Goal: Transaction & Acquisition: Purchase product/service

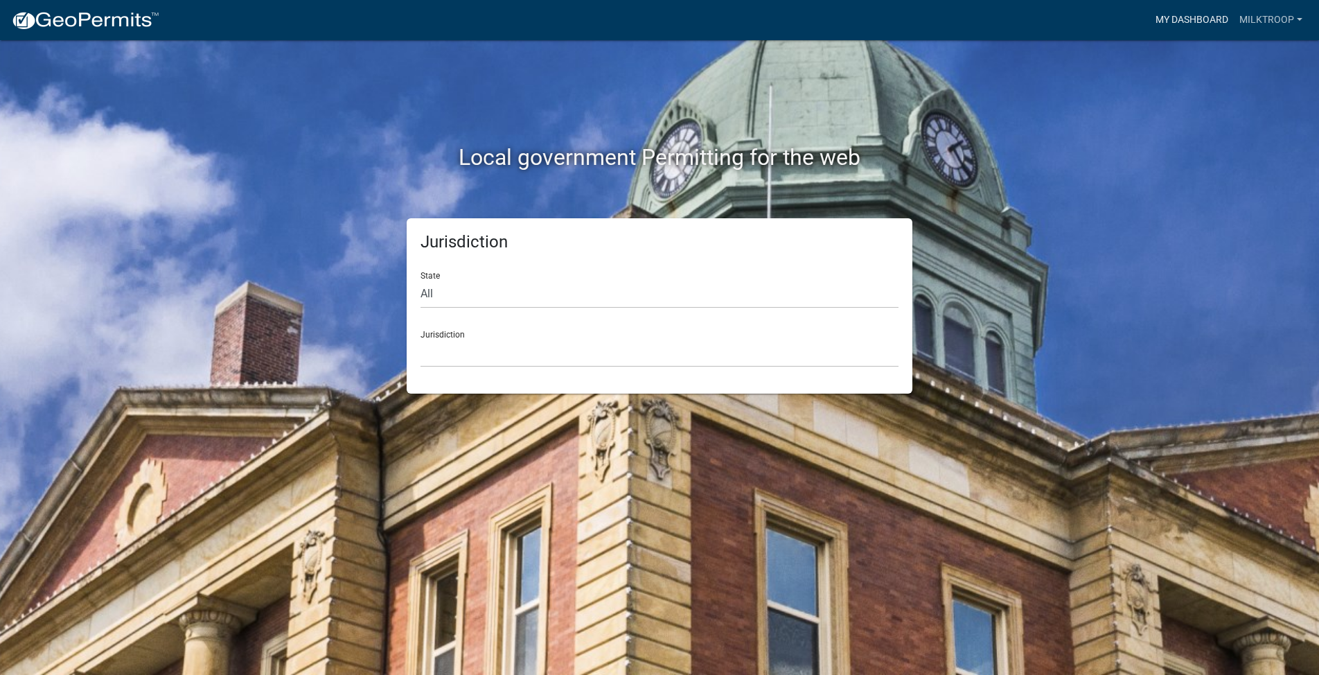
click at [1192, 17] on link "My Dashboard" at bounding box center [1192, 20] width 84 height 26
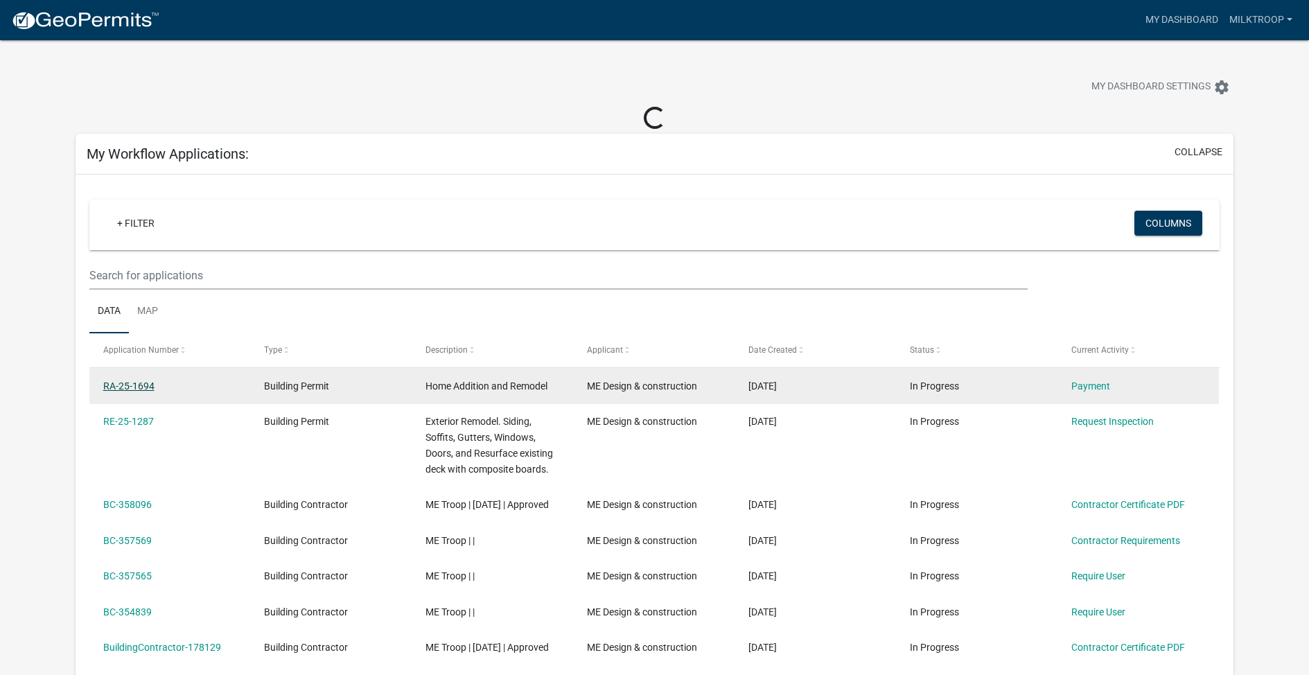
click at [136, 387] on link "RA-25-1694" at bounding box center [128, 385] width 51 height 11
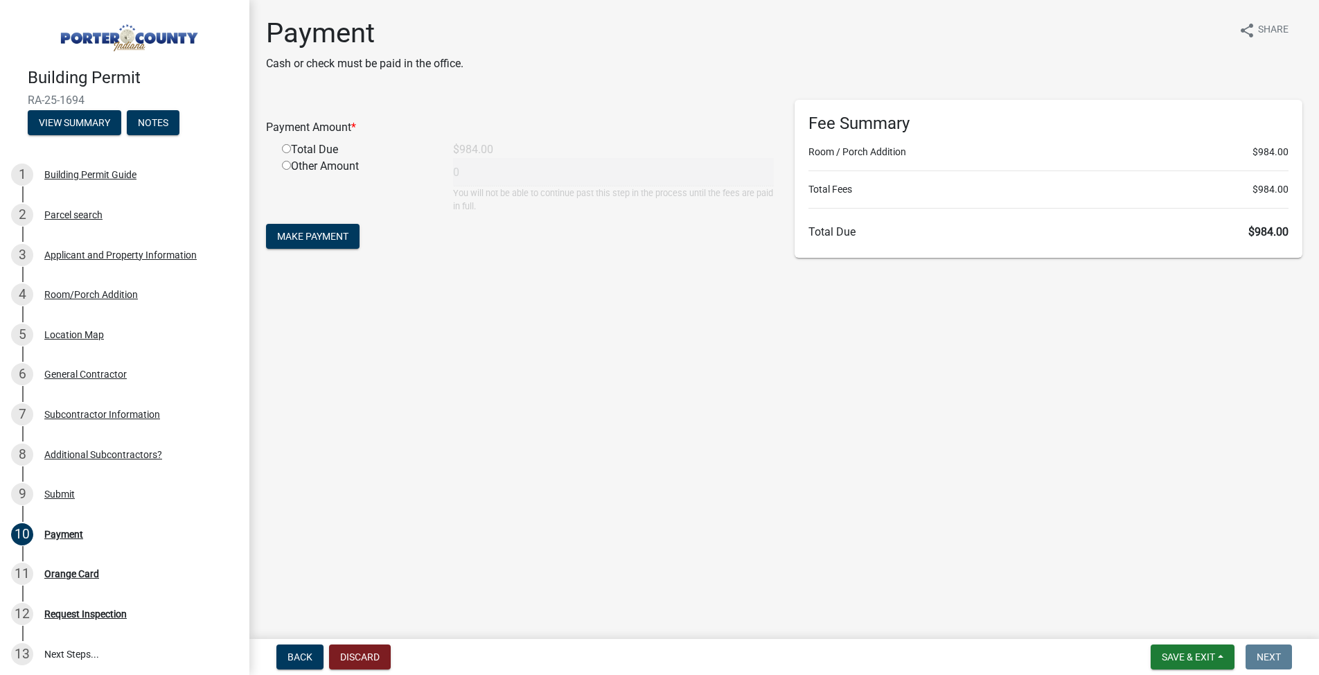
click at [333, 150] on div "Total Due" at bounding box center [357, 149] width 171 height 17
click at [289, 148] on input "radio" at bounding box center [286, 148] width 9 height 9
radio input "true"
type input "984"
click at [312, 233] on span "Make Payment" at bounding box center [312, 236] width 71 height 11
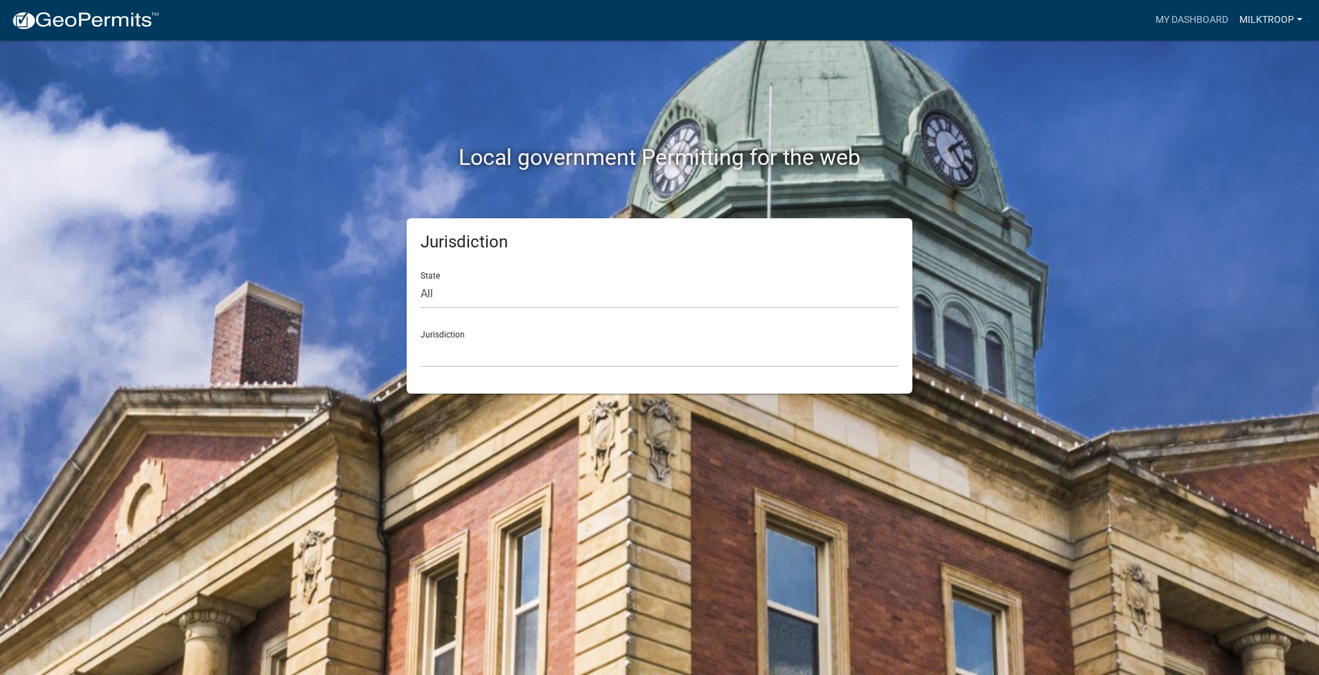
click at [1296, 15] on link "milktroop" at bounding box center [1271, 20] width 74 height 26
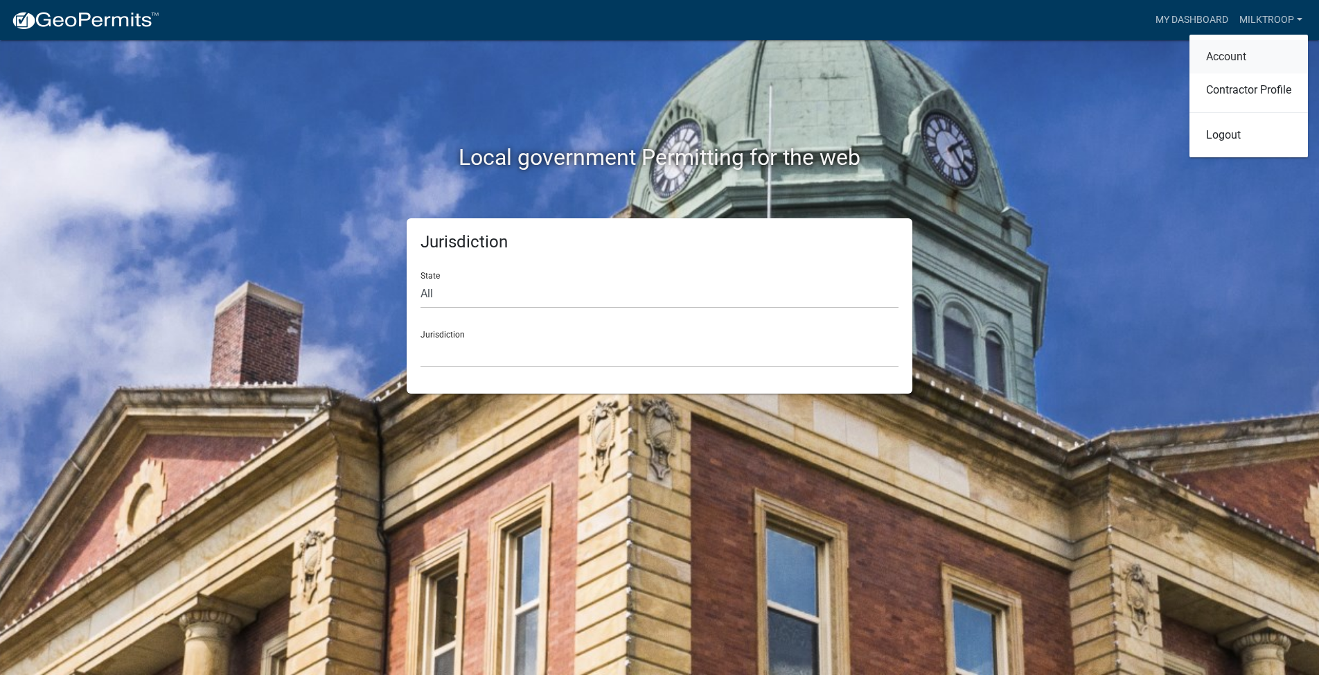
click at [1228, 49] on link "Account" at bounding box center [1249, 56] width 118 height 33
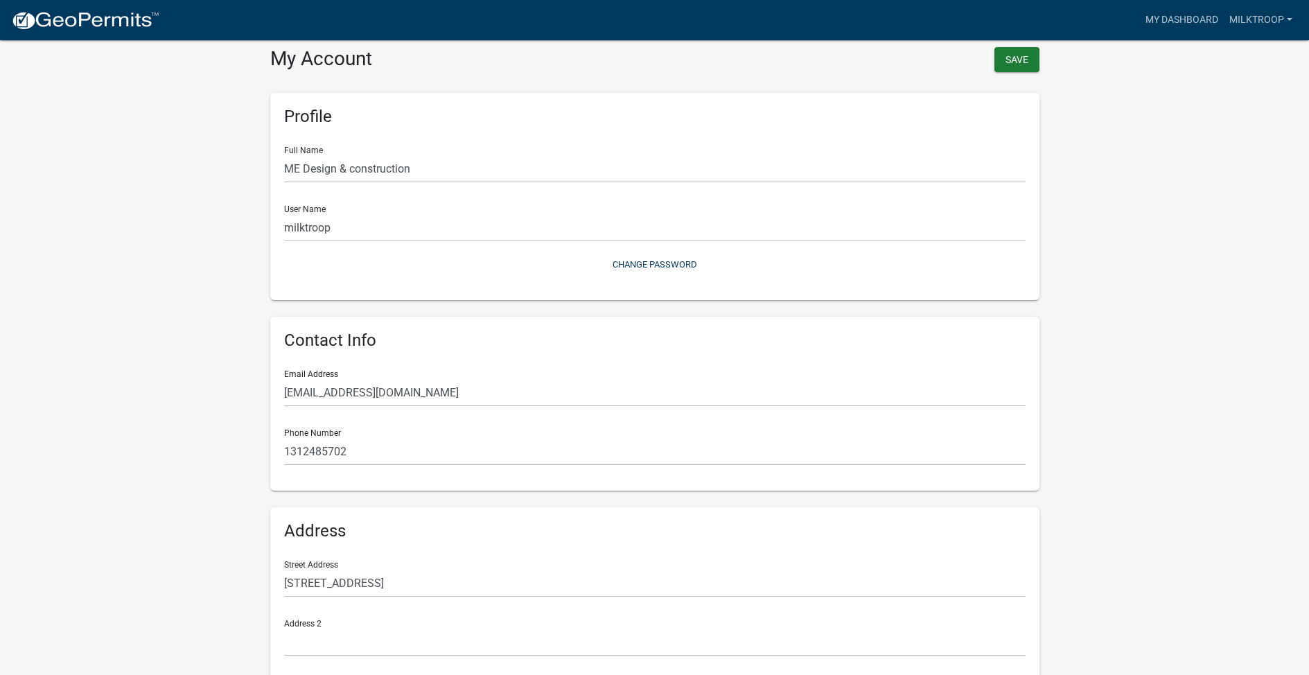
scroll to position [9, 0]
click at [353, 224] on input "milktroop" at bounding box center [654, 228] width 741 height 28
click at [103, 218] on wm-user-profile-view "more_horiz My Dashboard milktroop Account Contractor Profile Logout My Account …" at bounding box center [654, 403] width 1309 height 790
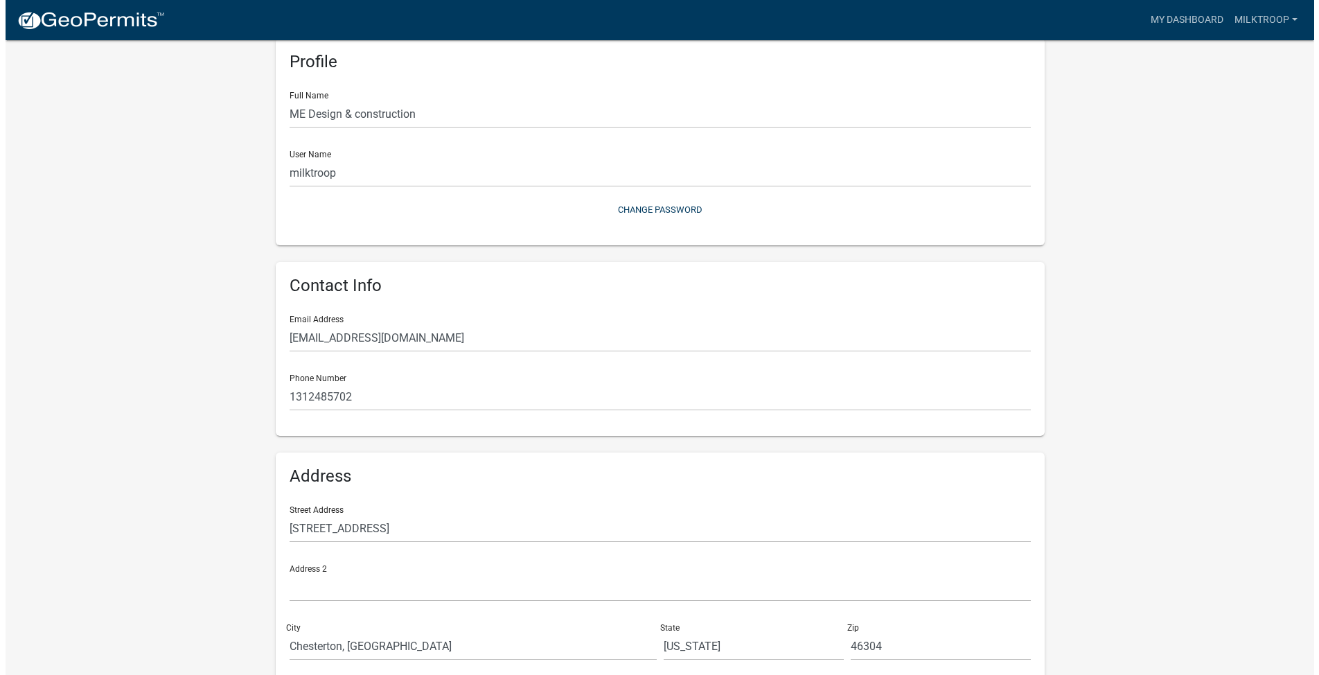
scroll to position [0, 0]
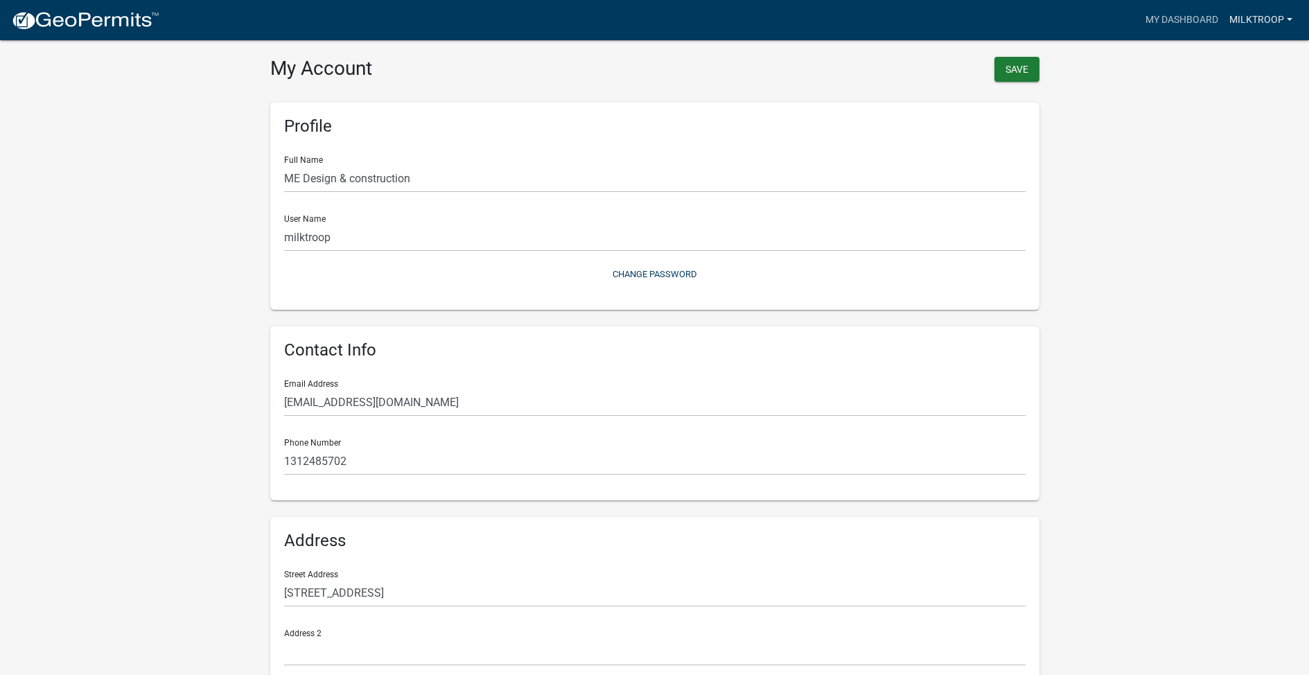
click at [1276, 20] on link "milktroop" at bounding box center [1260, 20] width 74 height 26
click at [1221, 125] on link "Logout" at bounding box center [1238, 134] width 118 height 33
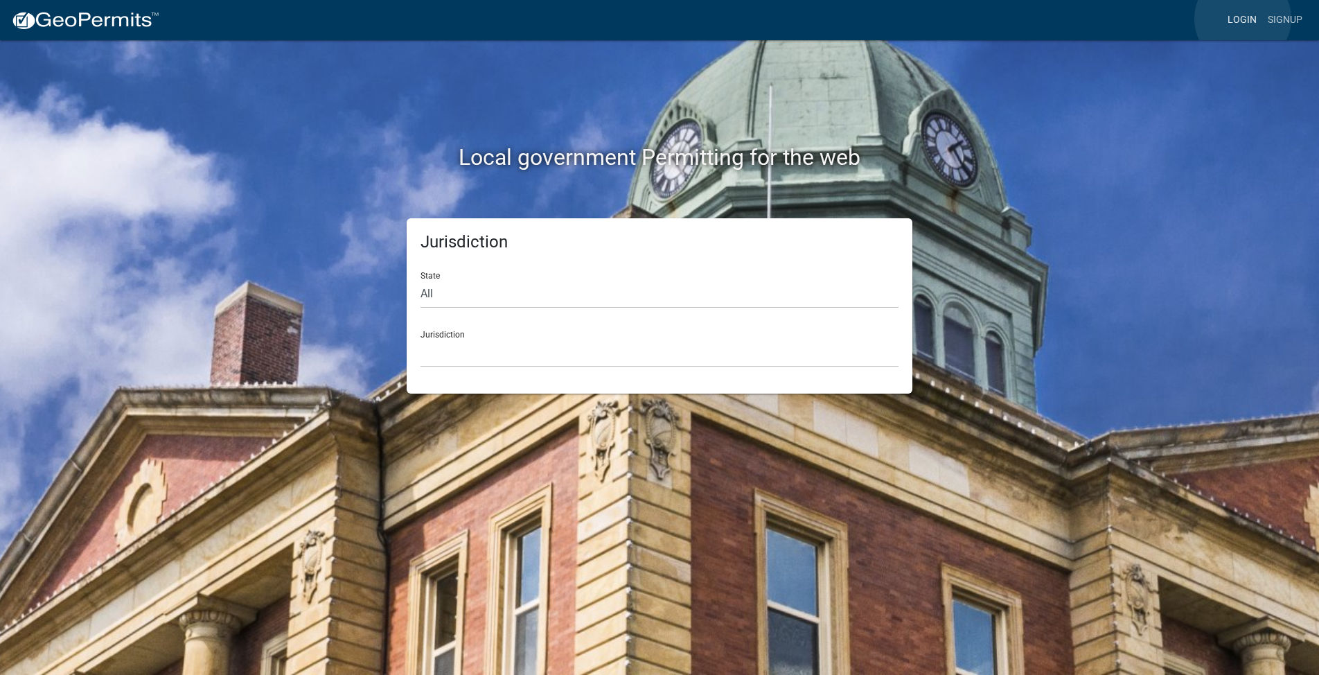
click at [1243, 19] on link "Login" at bounding box center [1242, 20] width 40 height 26
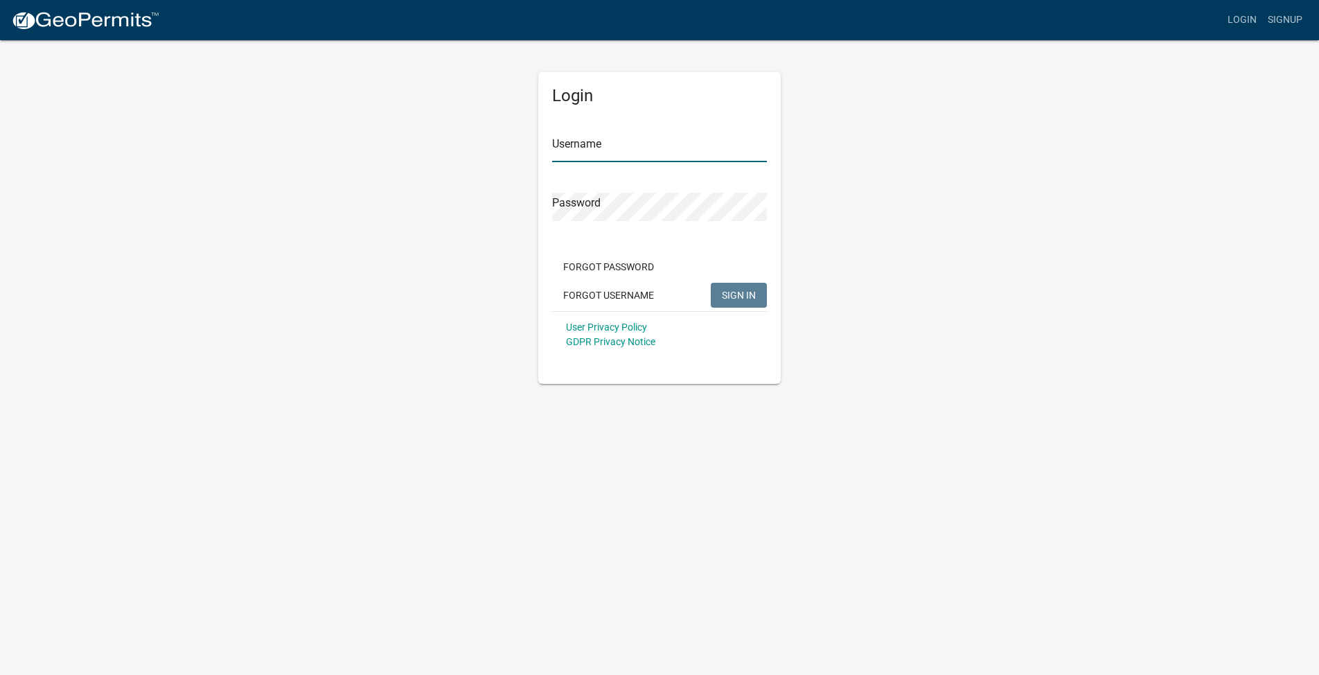
click at [707, 148] on input "Username" at bounding box center [659, 148] width 215 height 28
type input "milktroop"
